Goal: Task Accomplishment & Management: Manage account settings

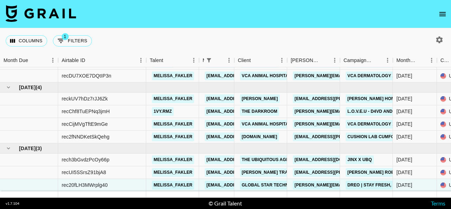
scroll to position [61, 0]
click at [261, 181] on link "GLOBAL STAR Technology Canada LTD" at bounding box center [287, 185] width 95 height 9
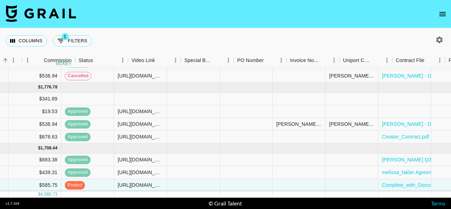
scroll to position [61, 724]
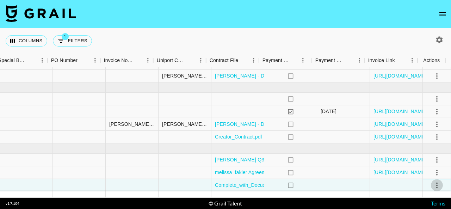
click at [432, 181] on icon "select merge strategy" at bounding box center [436, 185] width 8 height 8
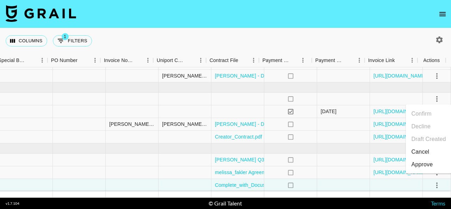
click at [431, 171] on ul "Confirm Decline Draft Created Cancel Approve" at bounding box center [429, 139] width 46 height 69
click at [422, 166] on div "Approve" at bounding box center [421, 164] width 21 height 8
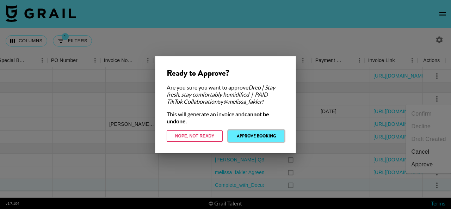
click at [249, 136] on button "Approve Booking" at bounding box center [256, 135] width 56 height 11
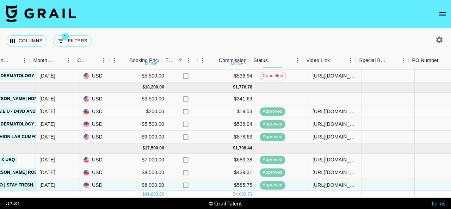
scroll to position [61, 379]
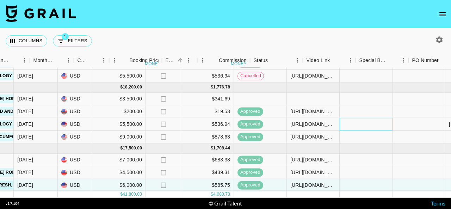
click at [342, 120] on div at bounding box center [365, 124] width 53 height 13
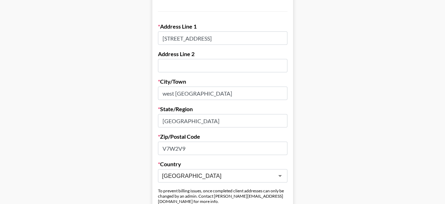
scroll to position [204, 0]
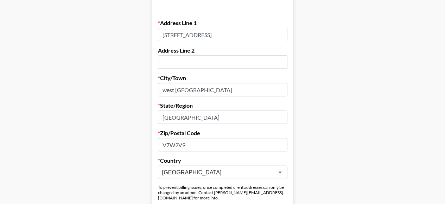
click at [169, 91] on input "west [GEOGRAPHIC_DATA]" at bounding box center [223, 89] width 130 height 13
click at [164, 94] on input "west [GEOGRAPHIC_DATA]" at bounding box center [223, 89] width 130 height 13
click at [168, 89] on input "west Vancouver" at bounding box center [223, 89] width 130 height 13
click at [167, 91] on input "west Vancouver" at bounding box center [223, 89] width 130 height 13
click at [169, 91] on input "west Vancouver" at bounding box center [223, 89] width 130 height 13
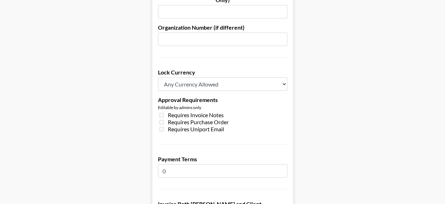
scroll to position [534, 0]
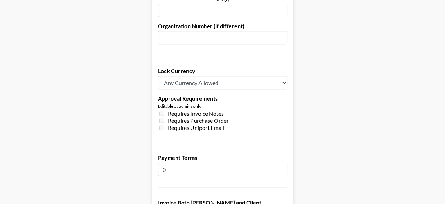
click at [270, 76] on select "Any Currency Allowed USD GBP EUR CAD AUD" at bounding box center [223, 82] width 130 height 13
select select "USD"
click at [161, 76] on select "Any Currency Allowed USD GBP EUR CAD AUD" at bounding box center [223, 82] width 130 height 13
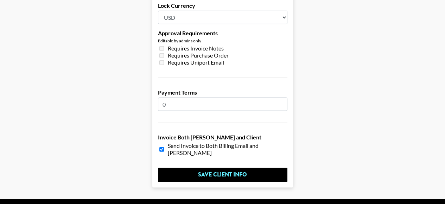
scroll to position [599, 0]
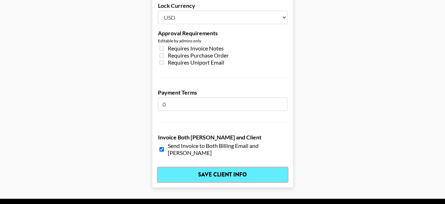
click at [247, 167] on input "Save Client Info" at bounding box center [223, 174] width 130 height 14
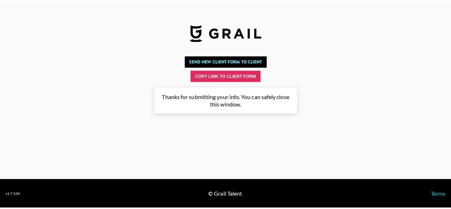
scroll to position [0, 0]
